Goal: Task Accomplishment & Management: Manage account settings

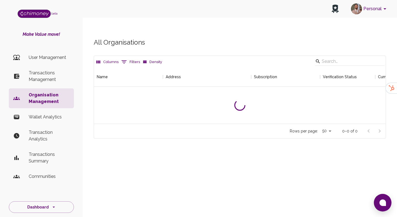
scroll to position [57, 292]
click at [125, 59] on icon "Show filters" at bounding box center [124, 62] width 7 height 7
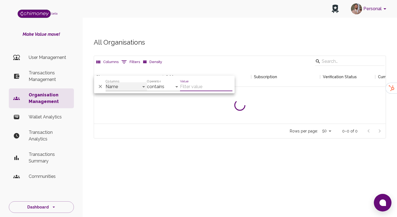
click at [118, 88] on select "Name Address Subscription Verification Status Admin Emails Current Plan Actions…" at bounding box center [126, 86] width 41 height 9
click at [56, 70] on p "Transactions Management" at bounding box center [49, 76] width 41 height 13
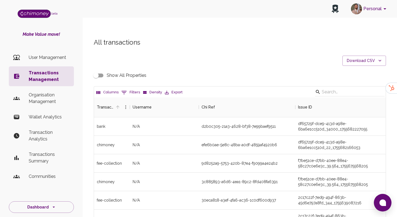
scroll to position [204, 292]
click at [132, 88] on button "0 Filters" at bounding box center [130, 92] width 21 height 9
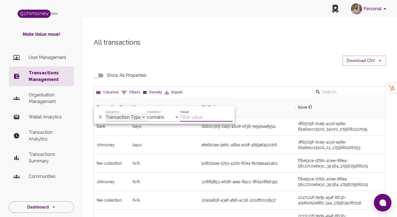
click at [115, 113] on select "Transaction Type Username Chi Ref Issue ID Value Amount Currency Fee ($) FX Rat…" at bounding box center [126, 117] width 41 height 9
select select "email"
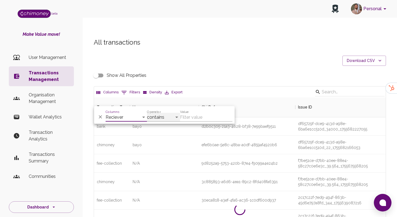
click at [163, 115] on select "contains equals starts with ends with is empty is not empty is any of" at bounding box center [163, 117] width 33 height 9
select select "equals"
click at [190, 116] on input "Value" at bounding box center [206, 117] width 52 height 9
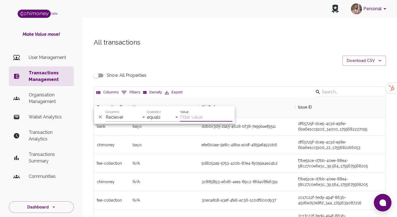
paste input "0a4727dc-cee0-486b-b9a9-76df7dc49f8e"
type input "0a4727dc-cee0-486b-b9a9-76df7dc49f8e"
click at [126, 119] on select "Transaction Type Username Chi Ref Issue ID Value Amount Currency Fee ($) FX Rat…" at bounding box center [126, 117] width 41 height 9
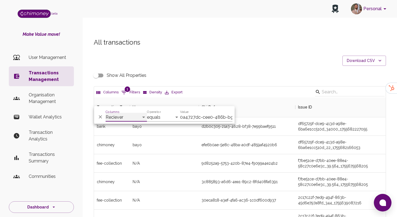
select select "chiRef"
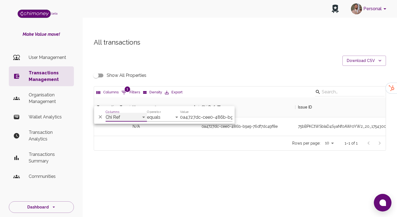
scroll to position [38, 292]
click at [207, 169] on div "All transactions Download CSV Show All Properties Columns 1 Filters Density Exp…" at bounding box center [240, 104] width 314 height 158
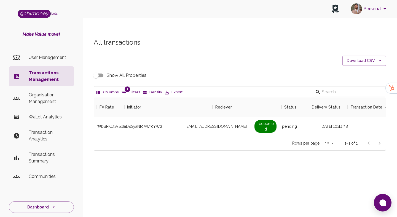
scroll to position [0, 446]
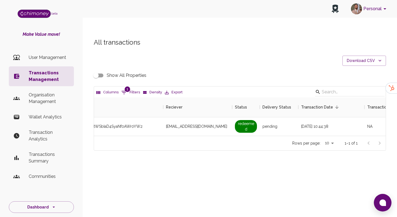
click at [97, 70] on input "Show All Properties" at bounding box center [95, 75] width 31 height 10
checkbox input "true"
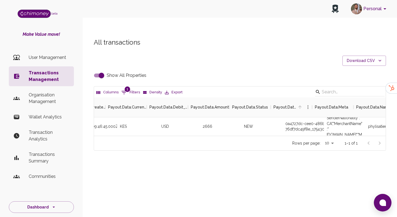
scroll to position [0, 1353]
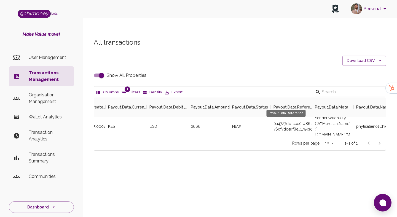
click at [289, 116] on div "Payout.Data.Reference" at bounding box center [285, 113] width 39 height 7
click at [304, 117] on div "0a4727dc-cee0-486b-b9a9-76df7dc49f8e_1754300804978" at bounding box center [291, 126] width 41 height 18
click at [292, 117] on div "0a4727dc-cee0-486b-b9a9-76df7dc49f8e_1754300804978" at bounding box center [291, 126] width 41 height 18
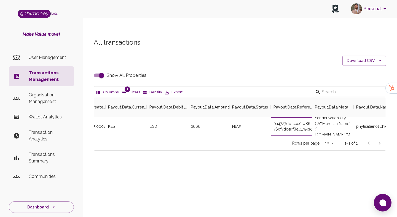
click at [292, 117] on div "0a4727dc-cee0-486b-b9a9-76df7dc49f8e_1754300804978" at bounding box center [291, 126] width 41 height 18
copy div "0a4727dc-cee0-486b-b9a9-76df7dc49f8e_1754300804978"
click at [279, 117] on div "0a4727dc-cee0-486b-b9a9-76df7dc49f8e_1754300804978" at bounding box center [291, 126] width 41 height 18
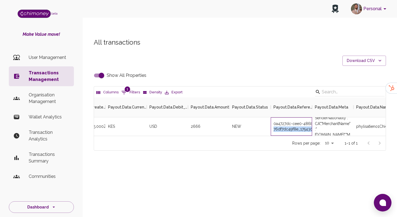
click at [279, 117] on div "0a4727dc-cee0-486b-b9a9-76df7dc49f8e_1754300804978" at bounding box center [291, 126] width 41 height 18
copy div "0a4727dc-cee0-486b-b9a9-76df7dc49f8e_1754300804978"
click at [41, 57] on p "User Management" at bounding box center [49, 57] width 41 height 7
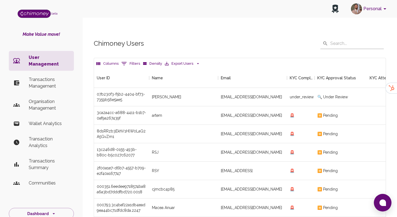
scroll to position [204, 292]
click at [130, 59] on button "0 Filters" at bounding box center [130, 63] width 21 height 9
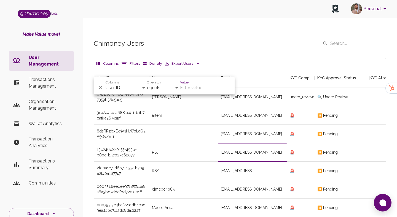
click at [242, 143] on div "salhrja607@gmail.com" at bounding box center [252, 152] width 69 height 18
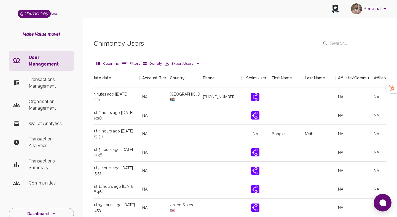
scroll to position [0, 651]
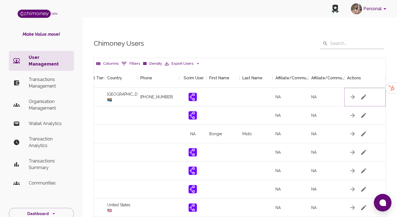
click at [363, 94] on icon "button" at bounding box center [363, 97] width 7 height 7
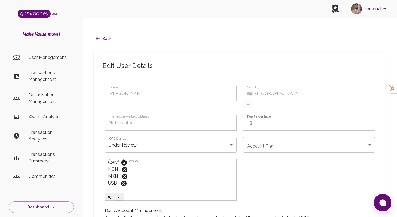
type input "Matseliso Thabane"
type input "🇿🇦 South Africa"
type input "under_review"
checkbox input "true"
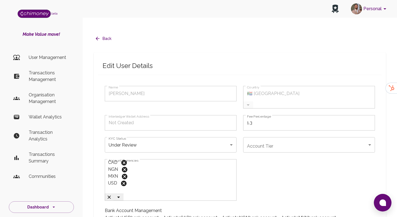
checkbox input "true"
click at [253, 130] on body "Personal beta Make Value move! User Management Transactions Management Organisa…" at bounding box center [198, 203] width 397 height 407
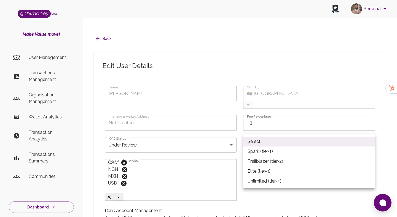
click at [256, 160] on li "Trailblazer (tier-2)" at bounding box center [309, 162] width 132 height 10
type input "tier-2"
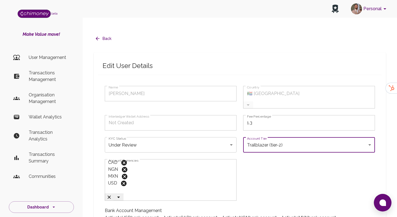
click at [154, 126] on body "Personal beta Make Value move! User Management Transactions Management Organisa…" at bounding box center [198, 203] width 397 height 407
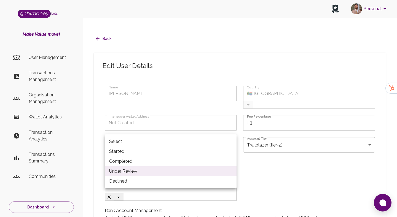
click at [125, 160] on li "Completed" at bounding box center [171, 162] width 132 height 10
type input "completed"
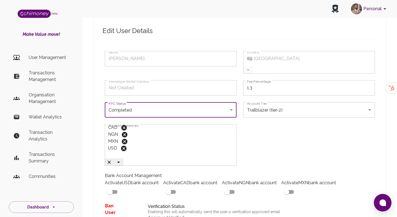
scroll to position [61, 0]
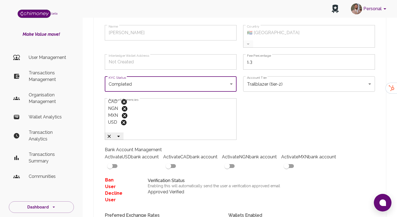
click at [126, 161] on input "checkbox" at bounding box center [109, 166] width 31 height 10
checkbox input "true"
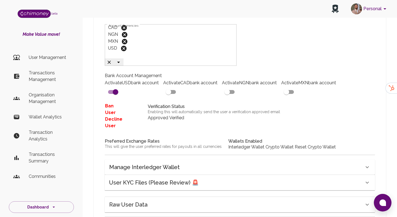
scroll to position [144, 0]
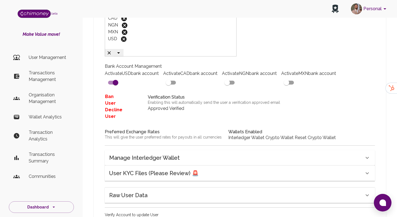
checkbox input "true"
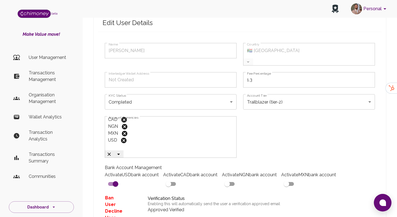
scroll to position [31, 0]
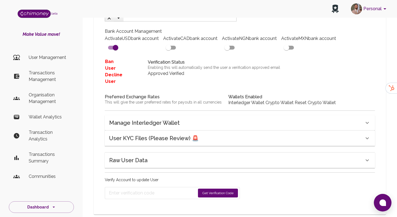
click at [140, 143] on h6 "User KYC Files (Please Review) 🚨" at bounding box center [154, 138] width 90 height 9
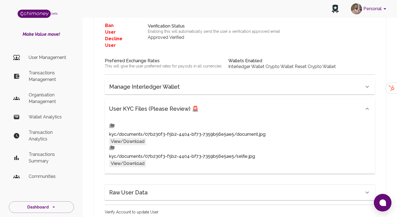
scroll to position [269, 0]
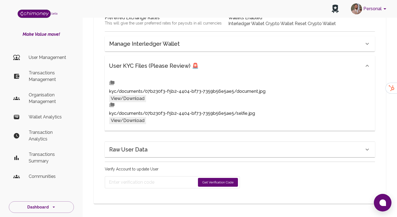
click at [146, 95] on button "View/Download" at bounding box center [127, 98] width 37 height 7
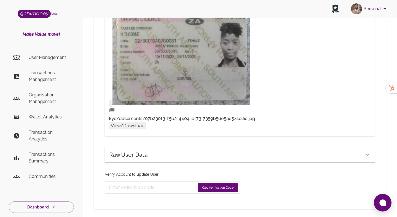
scroll to position [369, 0]
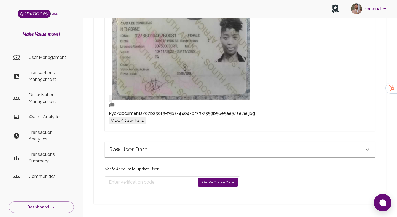
click at [210, 181] on button "Get Verification Code" at bounding box center [218, 182] width 40 height 9
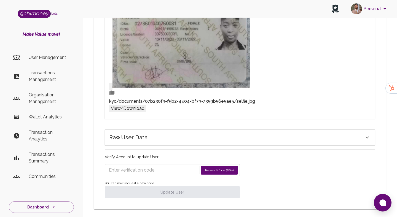
click at [146, 108] on button "View/Download" at bounding box center [127, 108] width 37 height 7
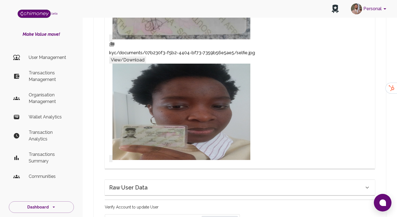
scroll to position [487, 0]
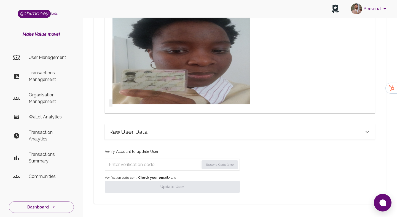
click at [169, 165] on input "Enter verification code" at bounding box center [154, 164] width 90 height 9
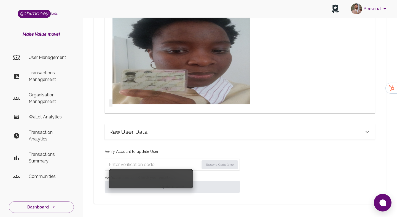
paste input "6100"
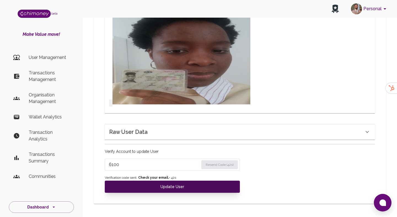
type input "6100"
click at [157, 186] on button "Update User" at bounding box center [172, 187] width 135 height 12
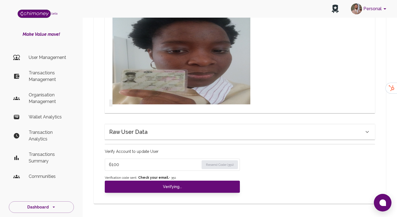
type input "under_review"
checkbox input "false"
type input "completed"
type input "tier-2"
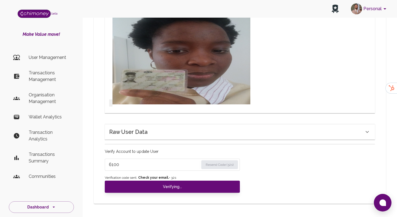
checkbox input "true"
